Goal: Find specific page/section: Find specific page/section

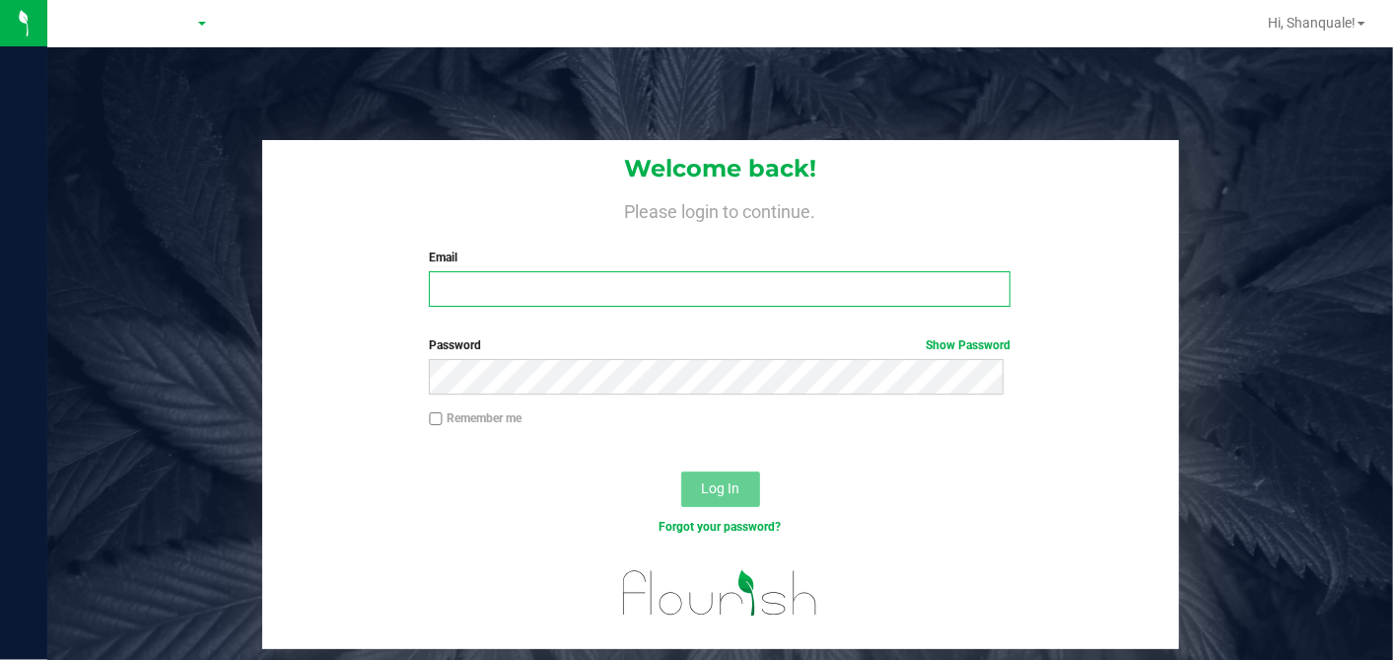
type input "[EMAIL_ADDRESS][DOMAIN_NAME]"
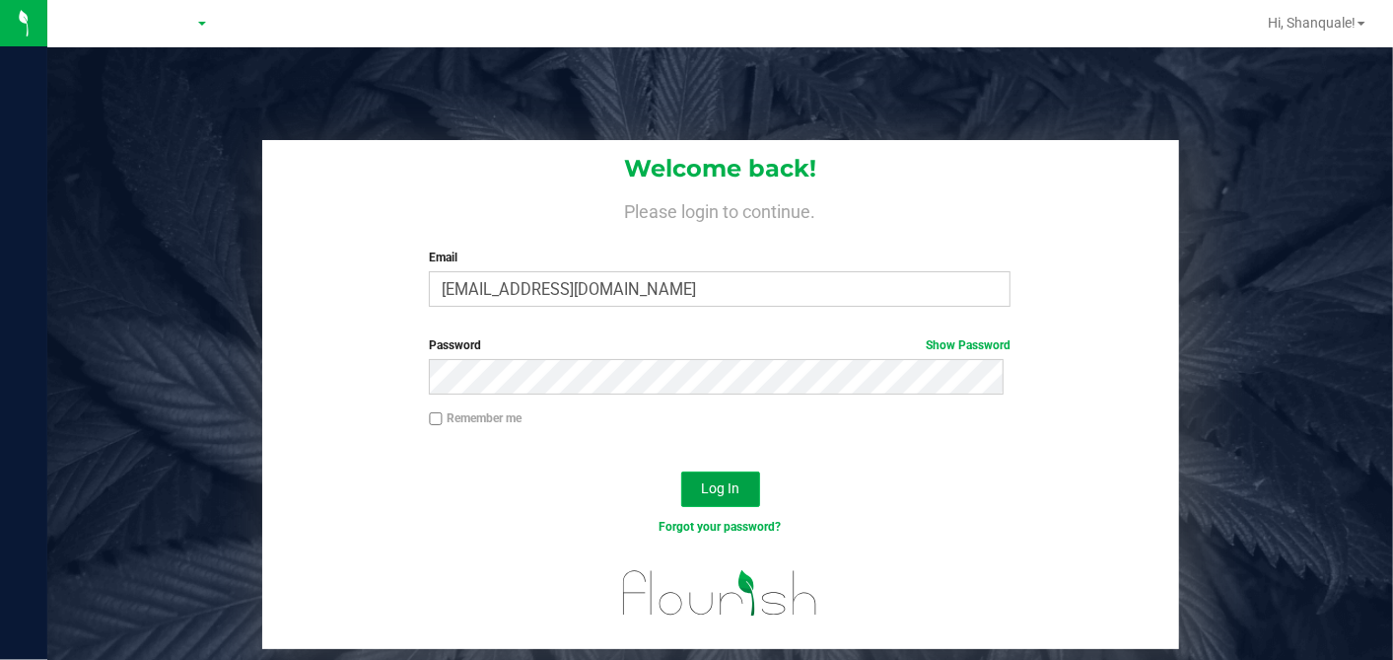
click at [687, 504] on button "Log In" at bounding box center [720, 488] width 79 height 35
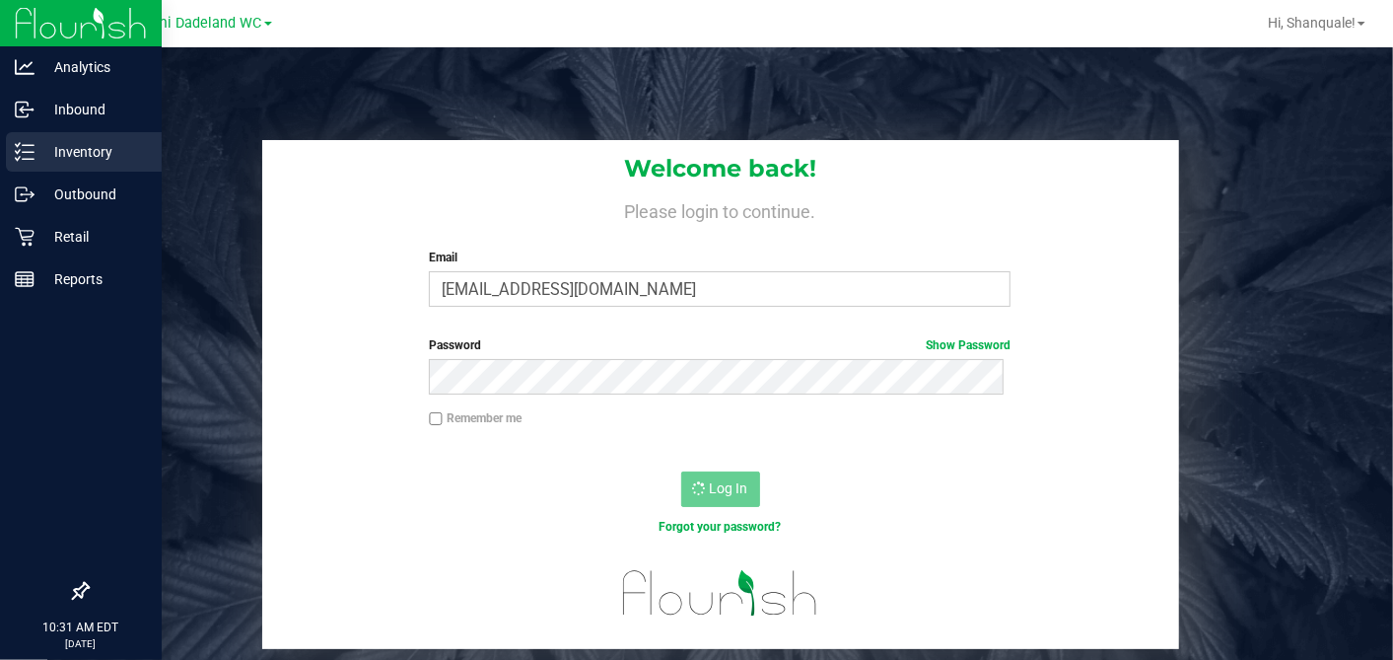
click at [17, 135] on div "Inventory" at bounding box center [84, 151] width 156 height 39
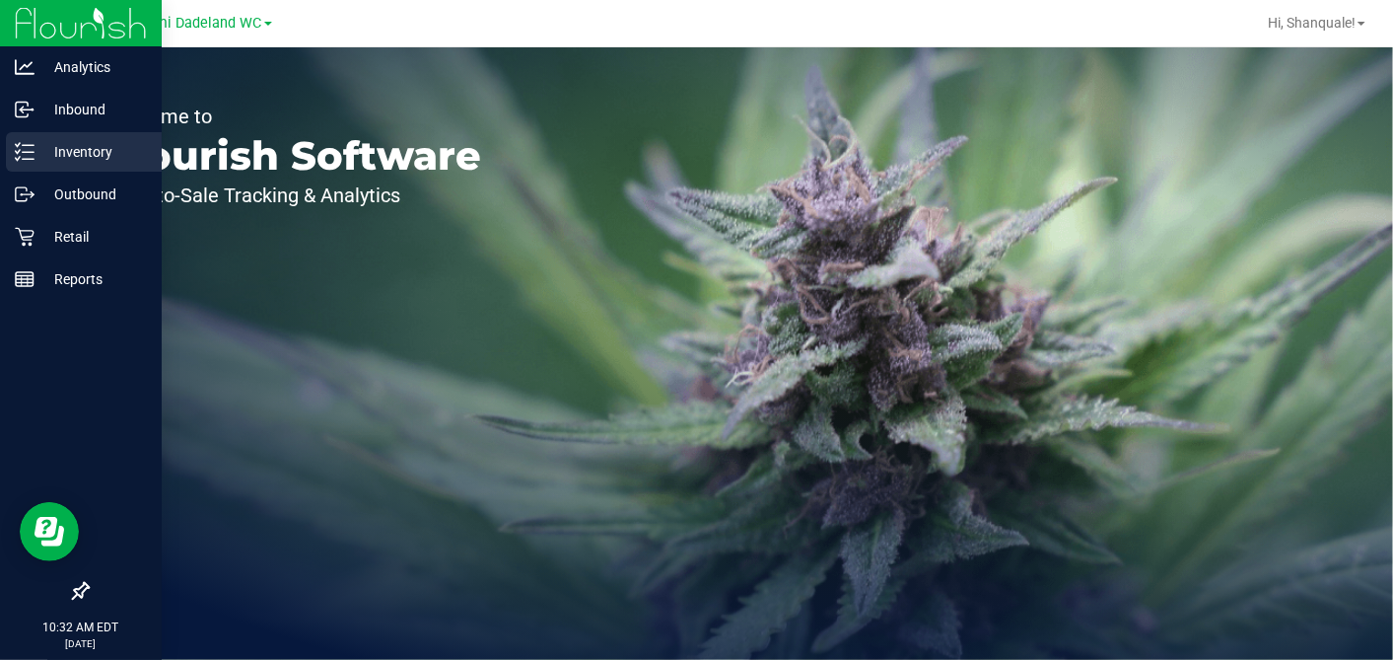
click at [63, 155] on p "Inventory" at bounding box center [94, 152] width 118 height 24
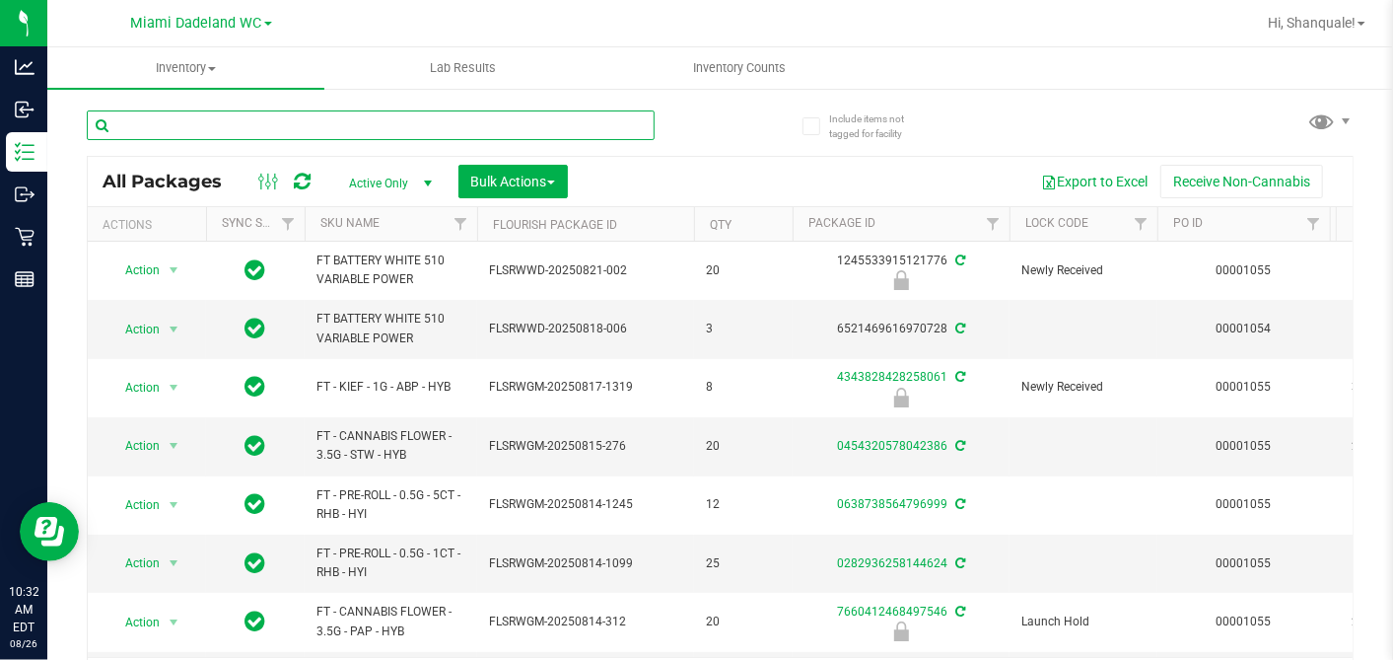
click at [197, 115] on input "text" at bounding box center [371, 125] width 568 height 30
